Goal: Transaction & Acquisition: Purchase product/service

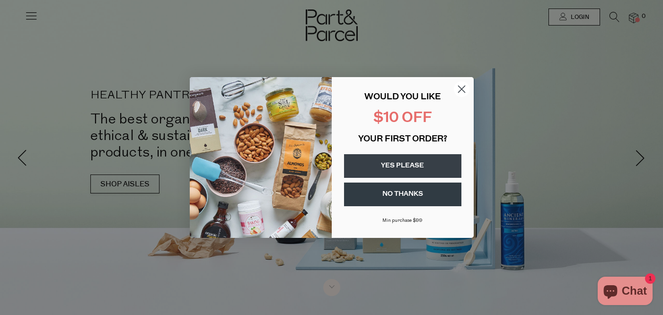
click at [459, 88] on circle "Close dialog" at bounding box center [461, 89] width 16 height 16
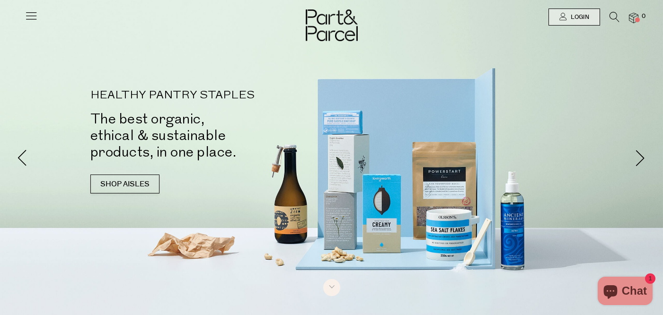
click at [27, 23] on link at bounding box center [31, 20] width 13 height 10
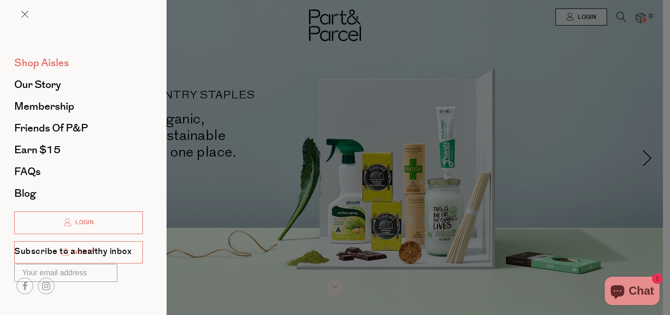
click at [58, 59] on span "Shop Aisles" at bounding box center [41, 62] width 55 height 15
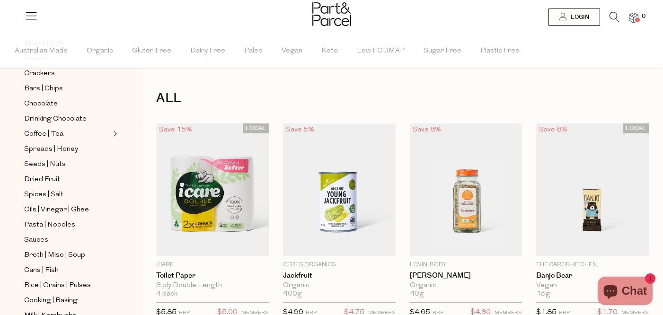
scroll to position [161, 0]
click at [49, 228] on span "Pasta | Noodles" at bounding box center [49, 224] width 51 height 11
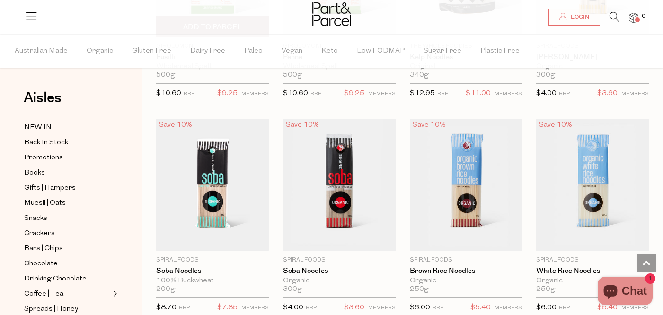
scroll to position [1933, 0]
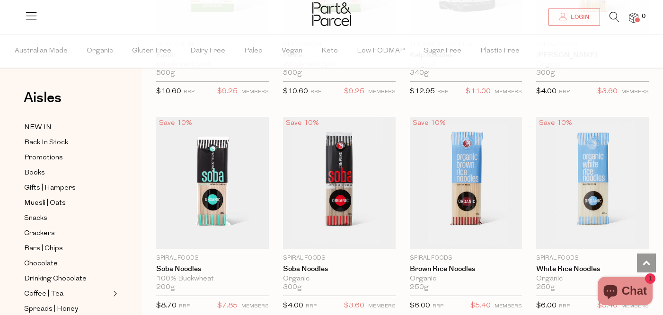
click at [602, 15] on li at bounding box center [609, 19] width 19 height 15
click at [615, 15] on icon at bounding box center [614, 17] width 10 height 10
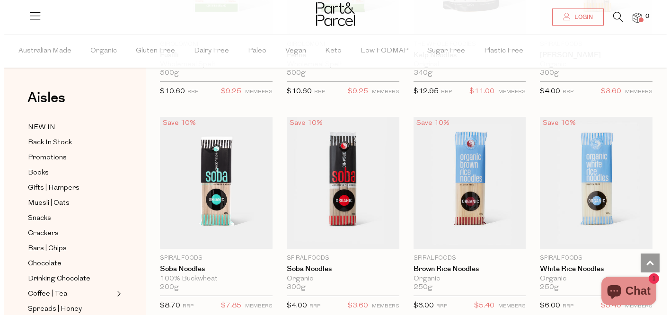
scroll to position [1950, 0]
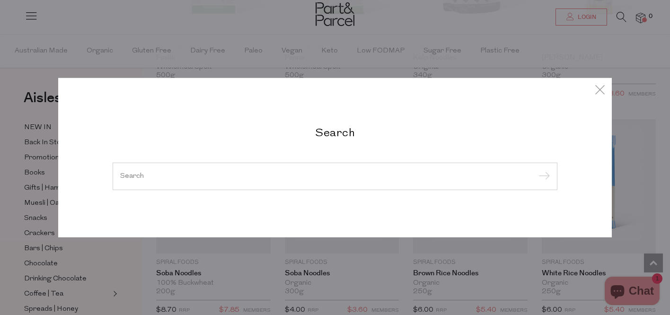
click at [265, 188] on div at bounding box center [335, 176] width 445 height 27
click at [243, 182] on div at bounding box center [335, 176] width 445 height 27
click at [210, 178] on input "search" at bounding box center [335, 176] width 430 height 7
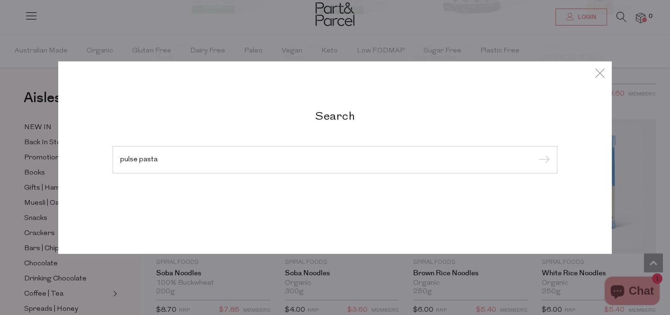
type input "pulse pasta"
click at [536, 153] on input "submit" at bounding box center [543, 160] width 14 height 14
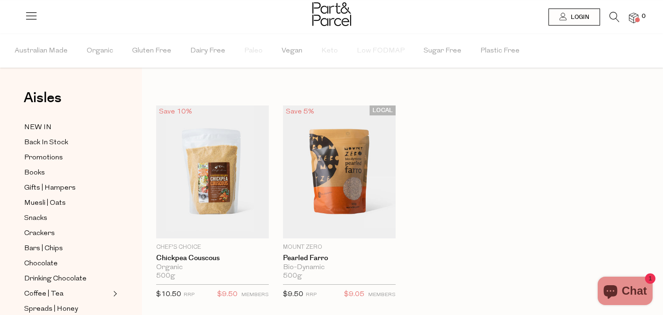
drag, startPoint x: 475, startPoint y: 157, endPoint x: 299, endPoint y: 94, distance: 186.9
click at [301, 96] on div "Search results for "pulse pasta" Close Browse Aisles Clear All Filter Clear Aus…" at bounding box center [402, 265] width 521 height 530
click at [51, 48] on span "Australian Made" at bounding box center [41, 51] width 53 height 33
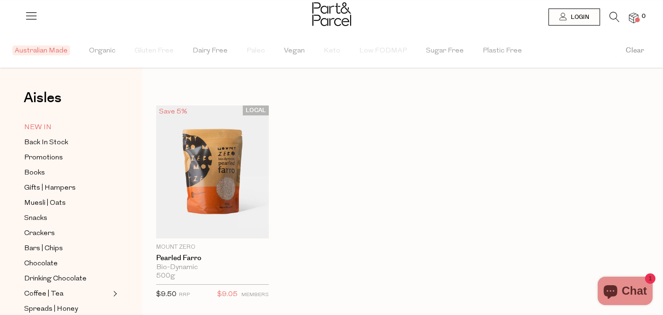
click at [42, 130] on span "NEW IN" at bounding box center [37, 127] width 27 height 11
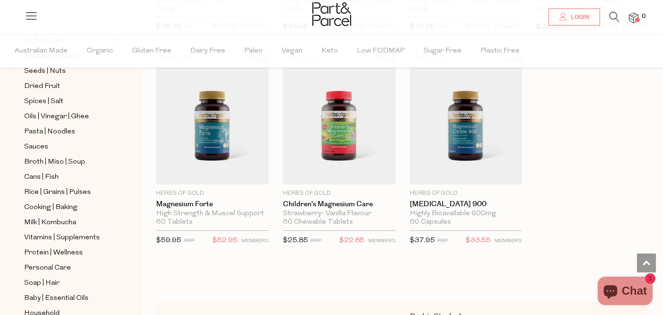
scroll to position [254, 0]
click at [47, 172] on span "Cans | Fish" at bounding box center [41, 175] width 35 height 11
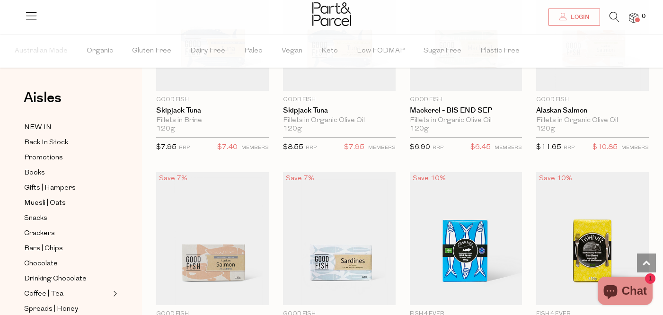
scroll to position [1035, 0]
